Goal: Information Seeking & Learning: Learn about a topic

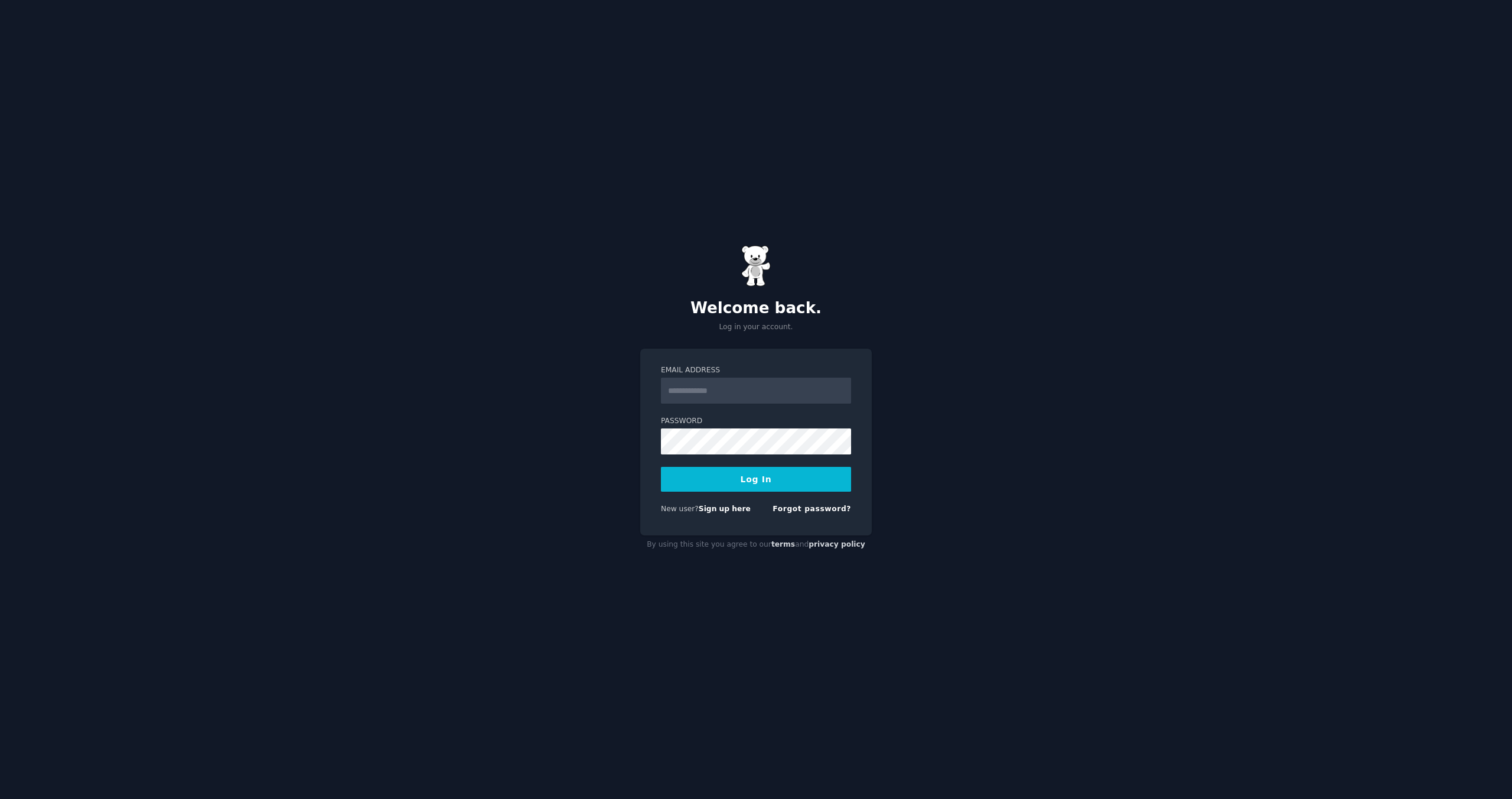
click at [682, 395] on input "Email Address" at bounding box center [756, 390] width 190 height 26
type input "**********"
click at [742, 481] on button "Log In" at bounding box center [756, 479] width 190 height 24
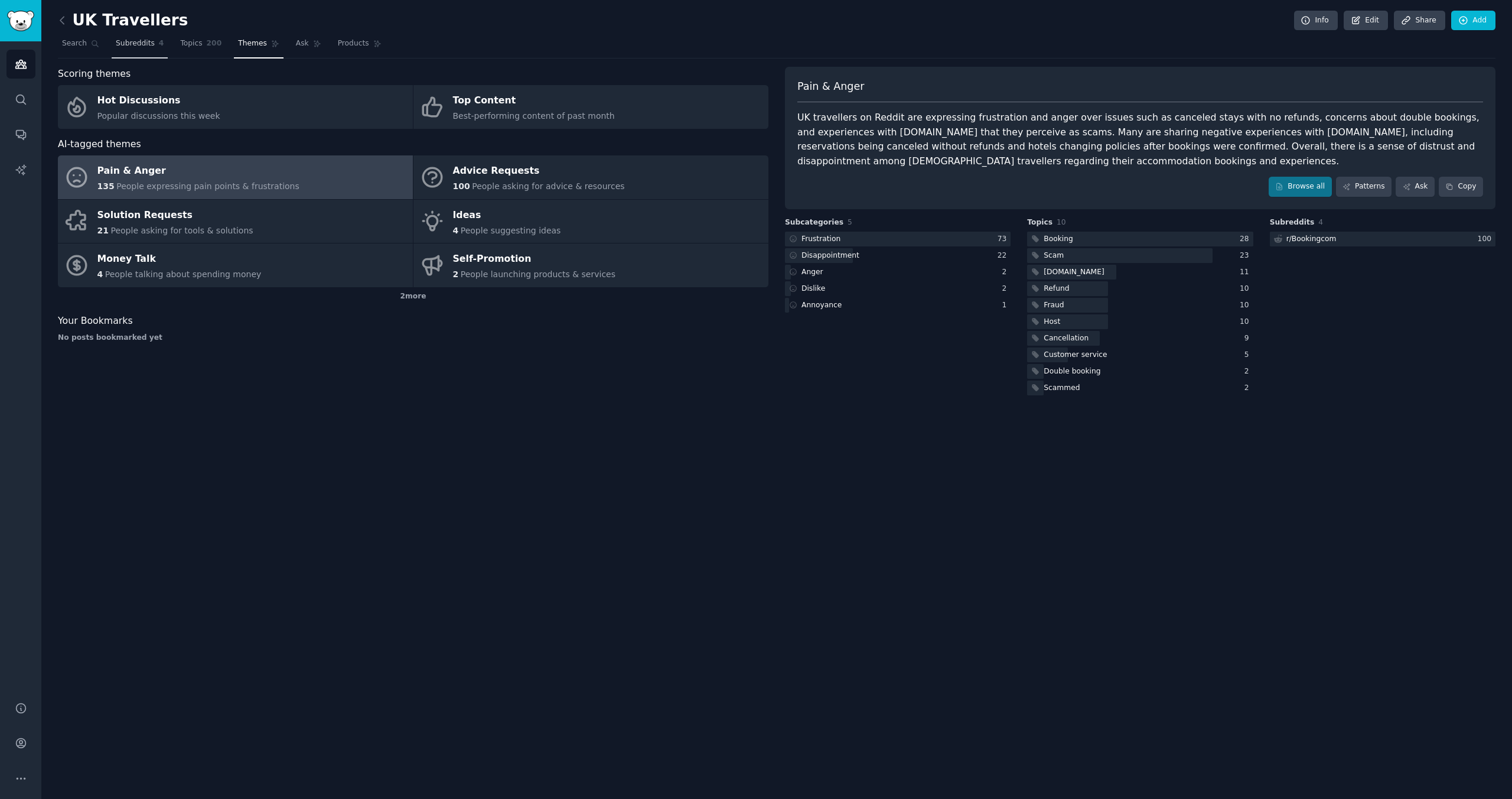
click at [137, 47] on span "Subreddits" at bounding box center [135, 44] width 39 height 10
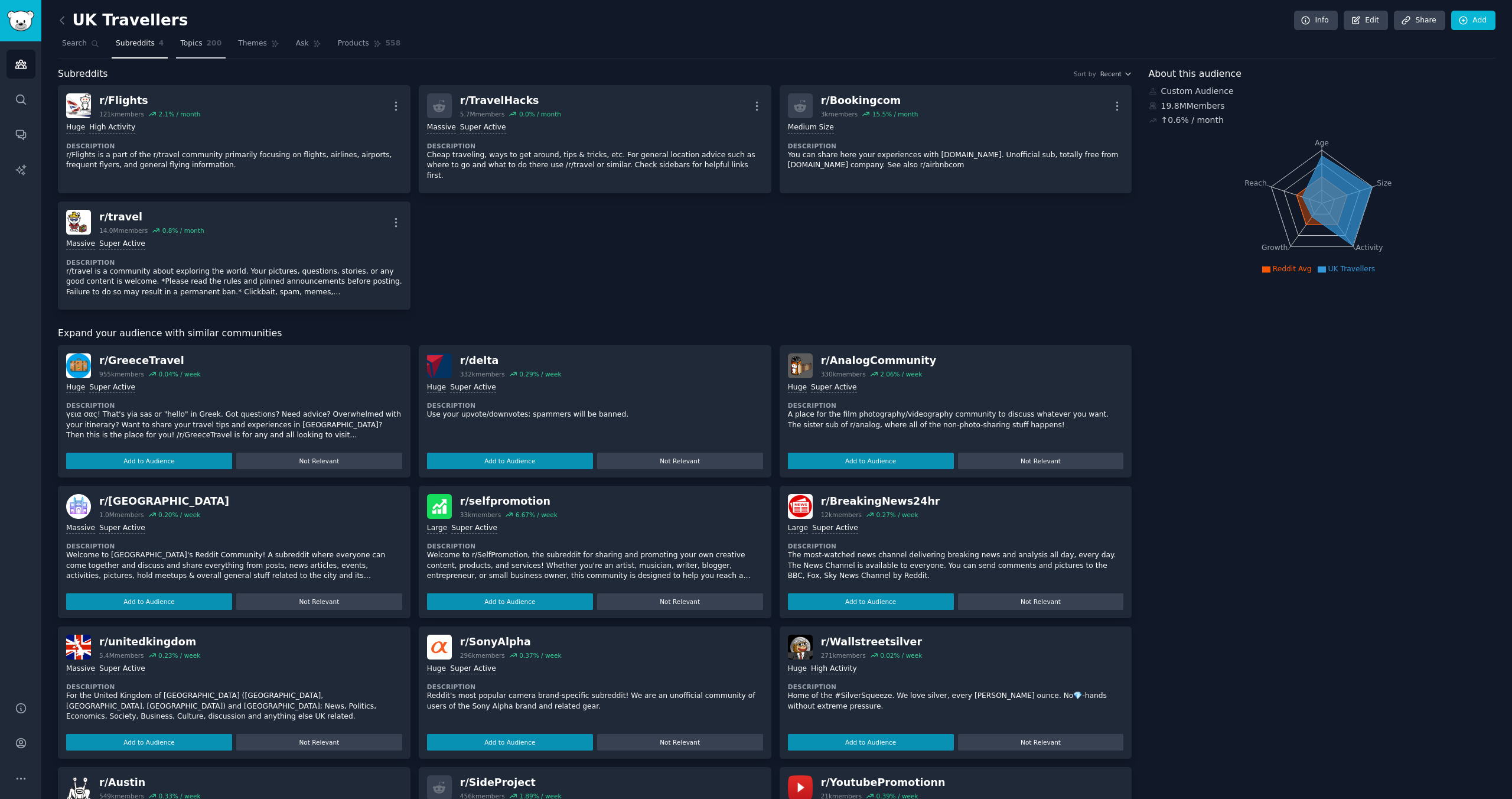
click at [214, 45] on span "200" at bounding box center [214, 44] width 16 height 10
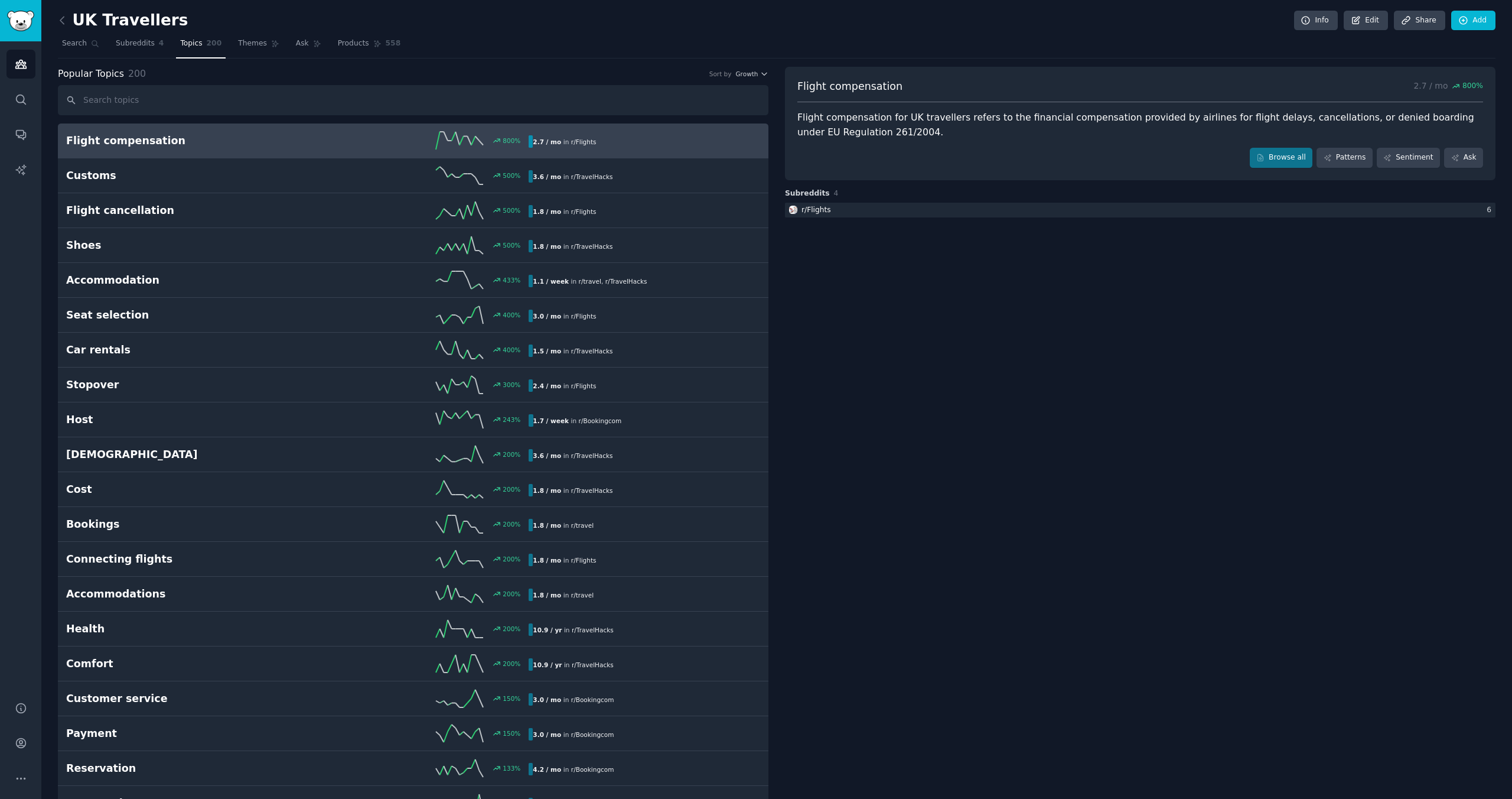
click at [399, 147] on div "800 %" at bounding box center [413, 141] width 231 height 18
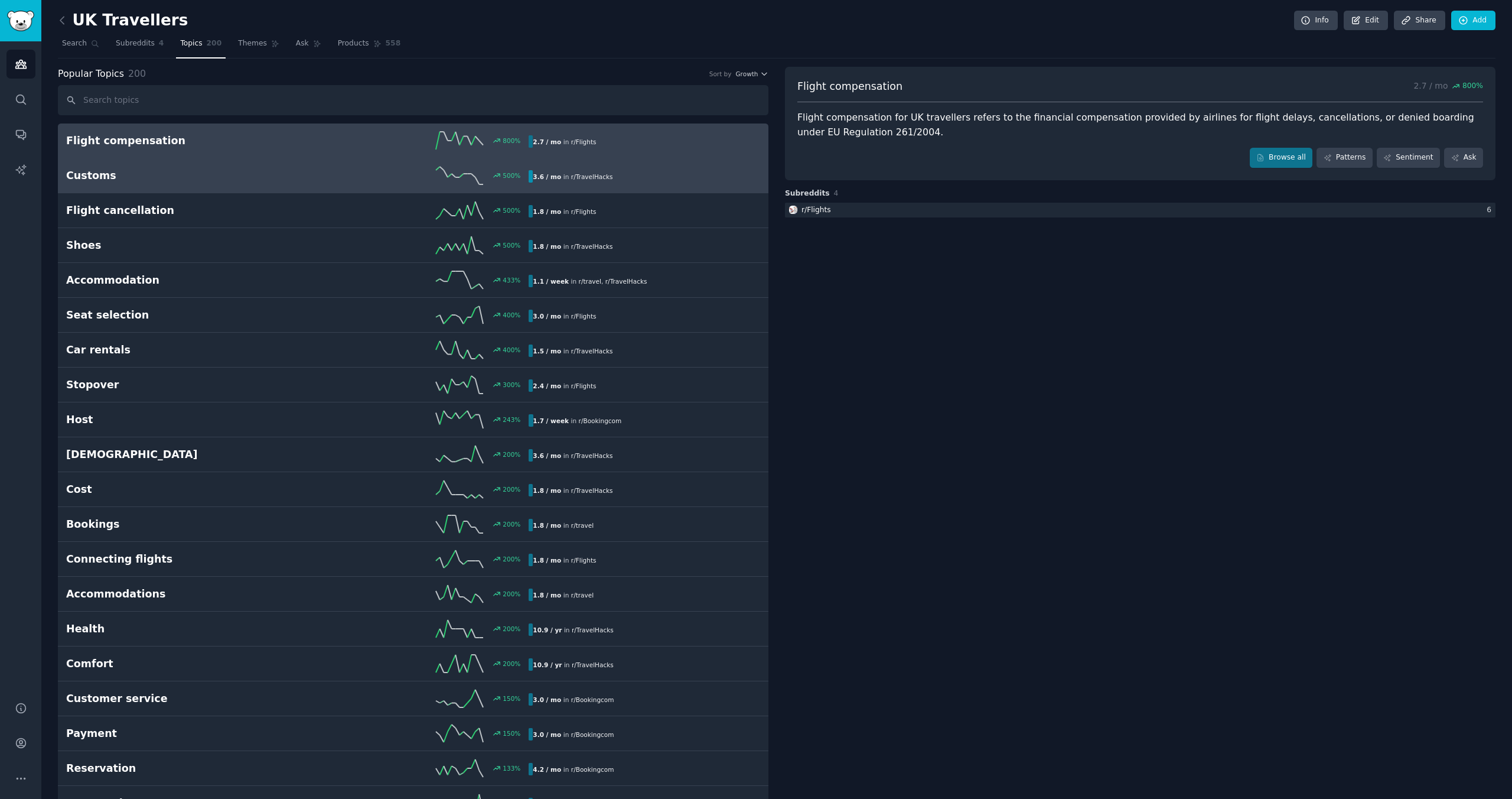
click at [369, 177] on div "500 %" at bounding box center [413, 176] width 231 height 18
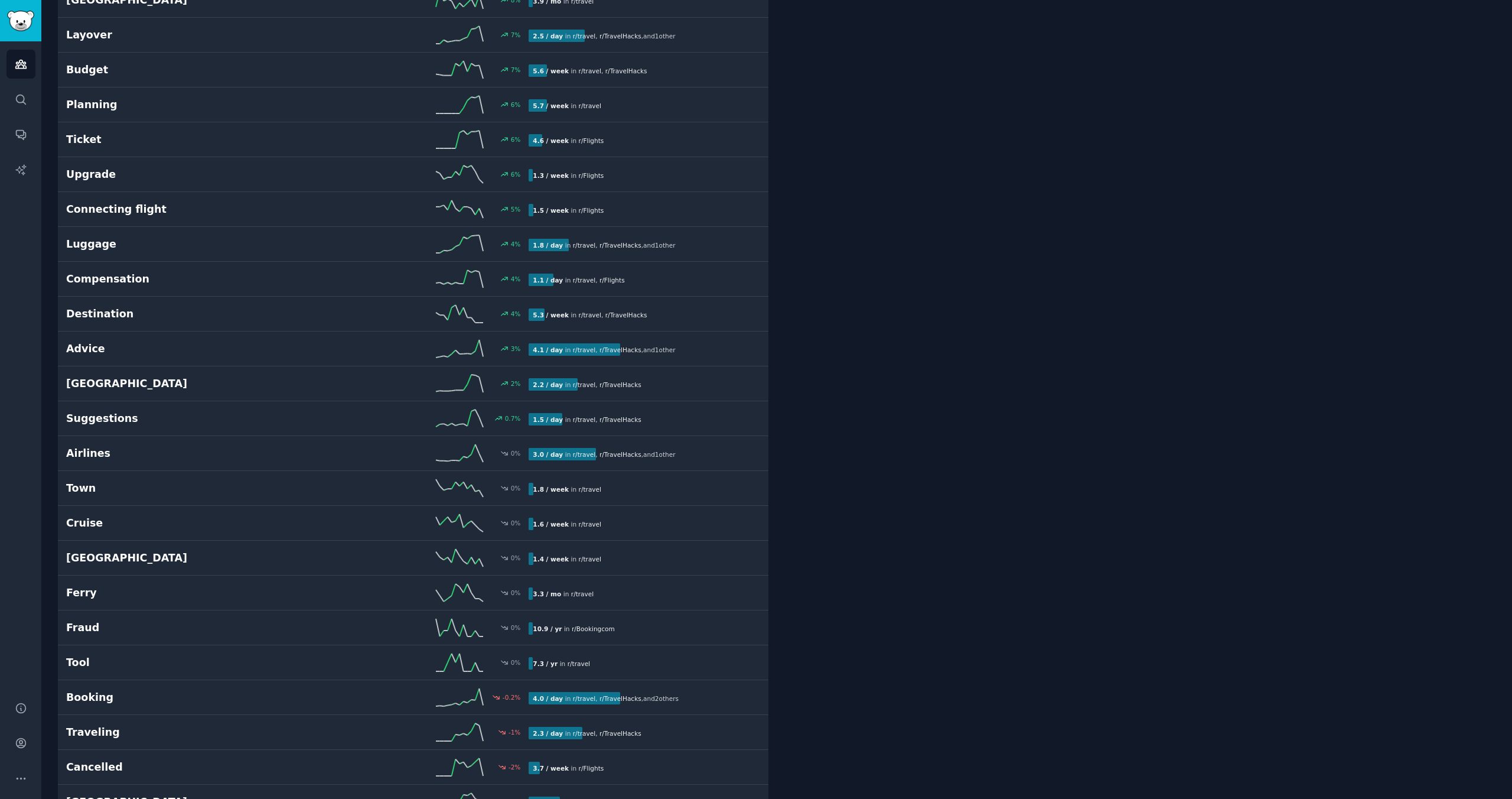
scroll to position [3200, 0]
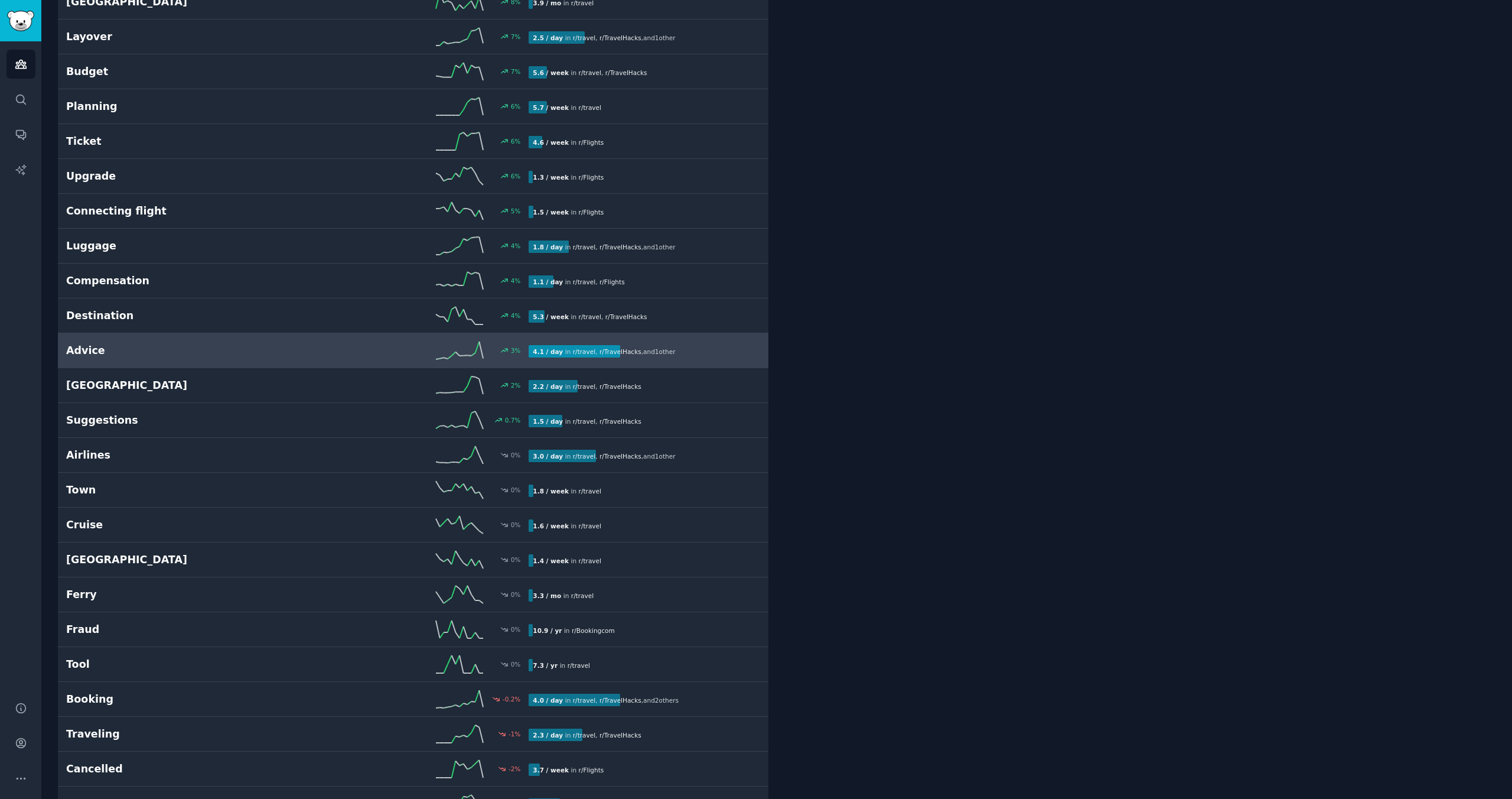
click at [283, 352] on h2 "Advice" at bounding box center [182, 351] width 231 height 15
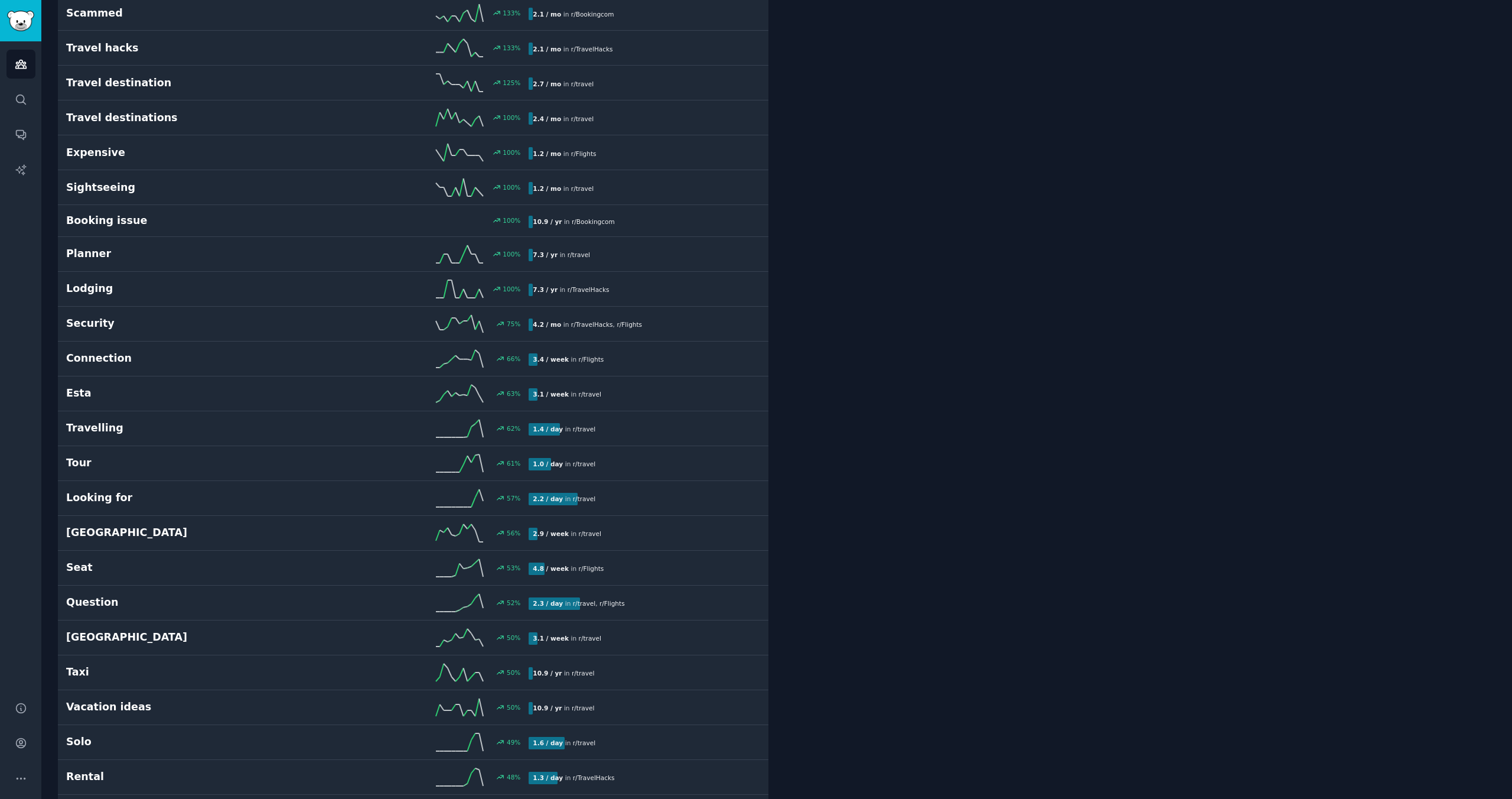
scroll to position [67, 0]
